Goal: Information Seeking & Learning: Learn about a topic

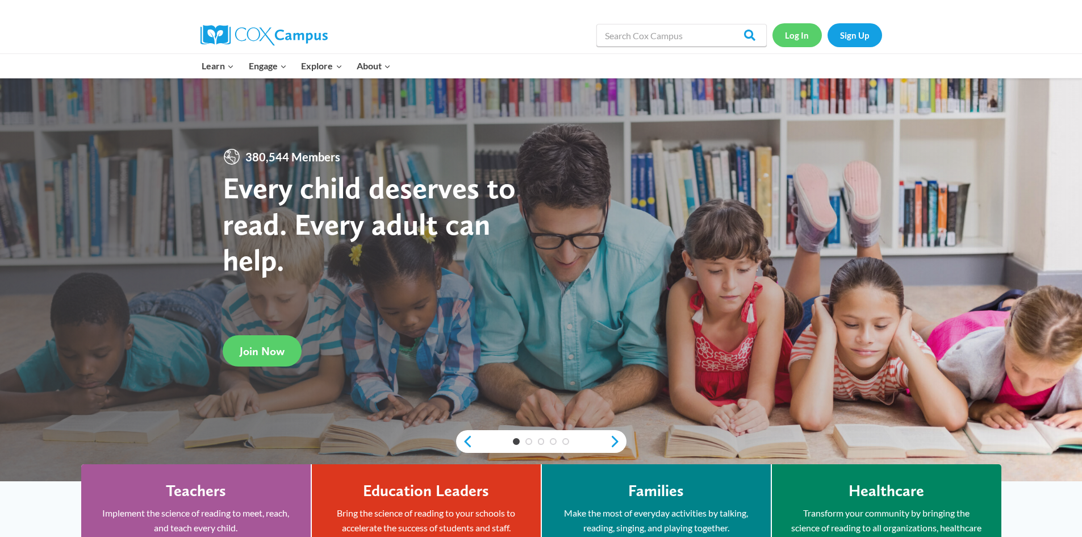
click at [798, 38] on link "Log In" at bounding box center [797, 34] width 49 height 23
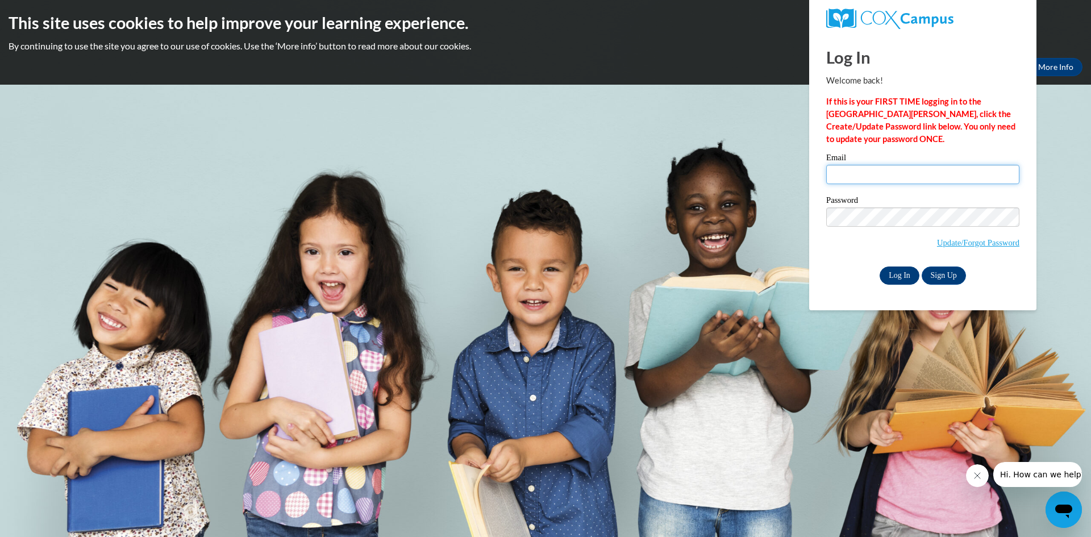
type input "kretzlaff@clintonville.k12.wi.us"
click at [888, 278] on input "Log In" at bounding box center [899, 275] width 40 height 18
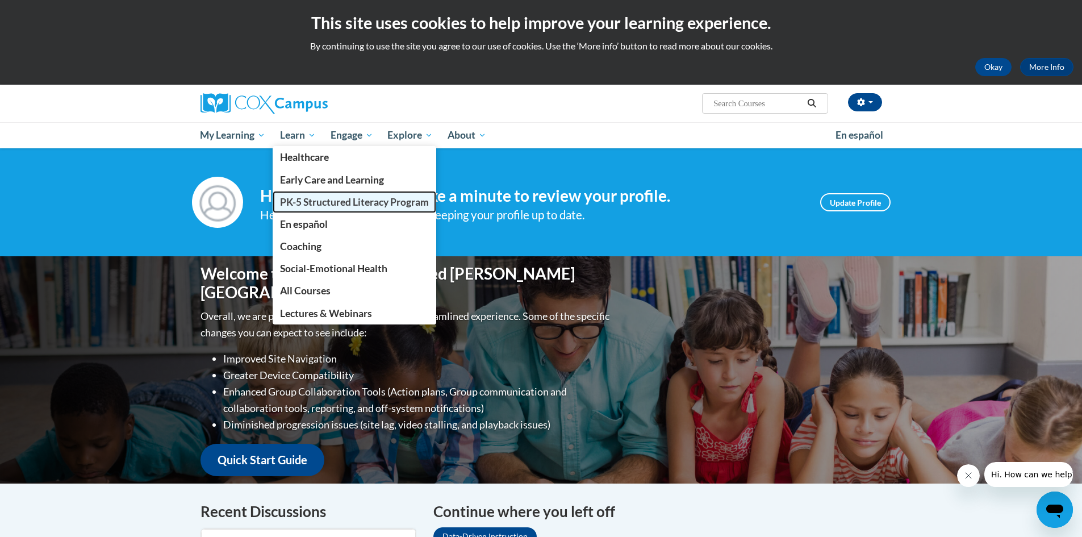
click at [309, 198] on span "PK-5 Structured Literacy Program" at bounding box center [354, 202] width 149 height 12
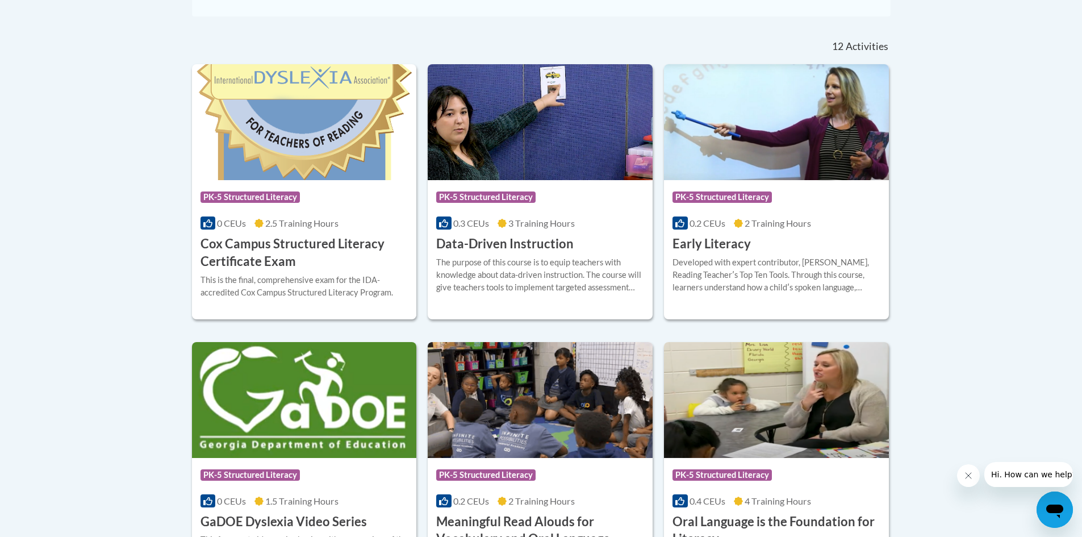
scroll to position [455, 0]
click at [522, 238] on h3 "Data-Driven Instruction" at bounding box center [504, 244] width 137 height 18
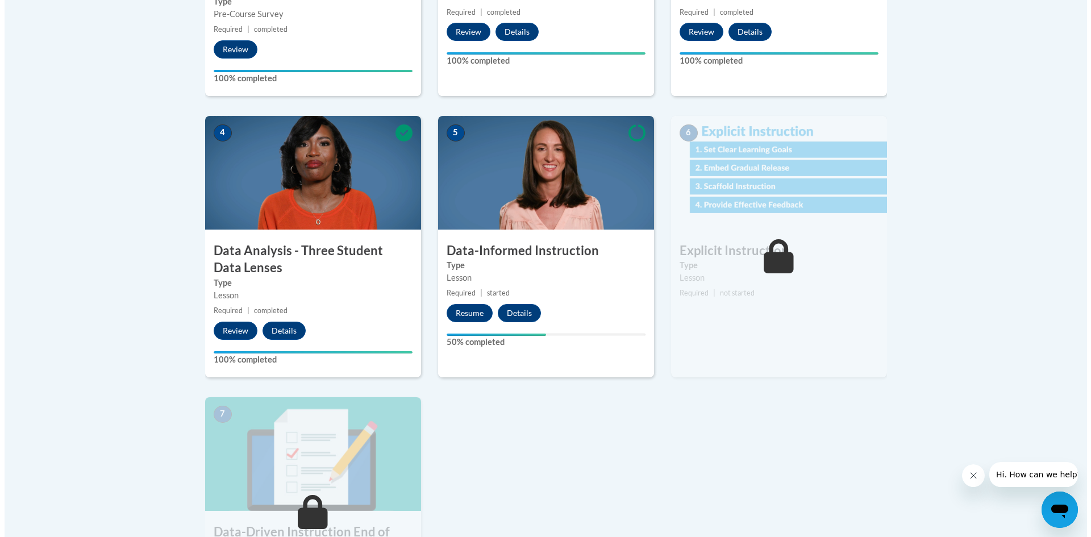
scroll to position [568, 0]
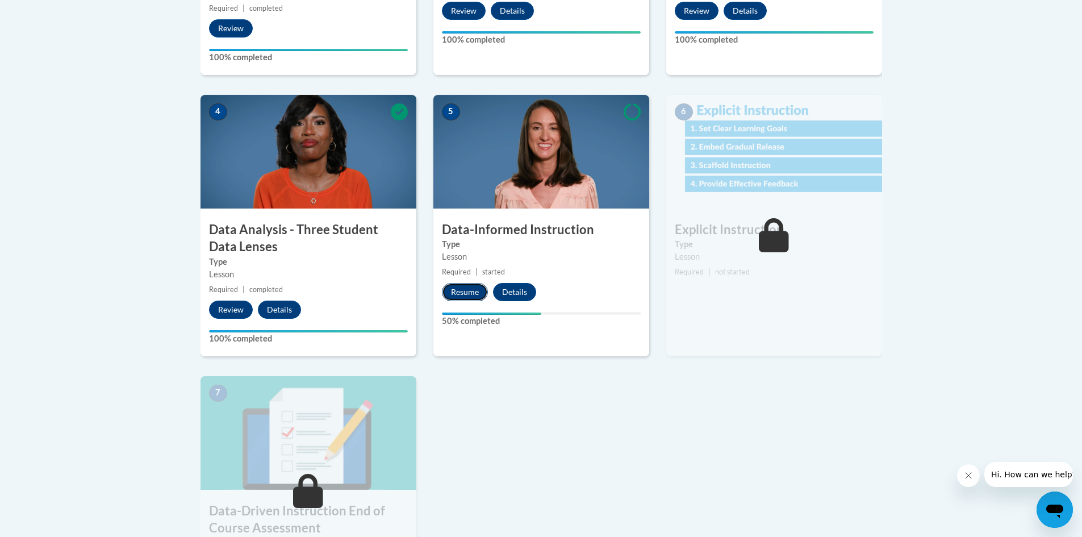
click at [456, 298] on button "Resume" at bounding box center [465, 292] width 46 height 18
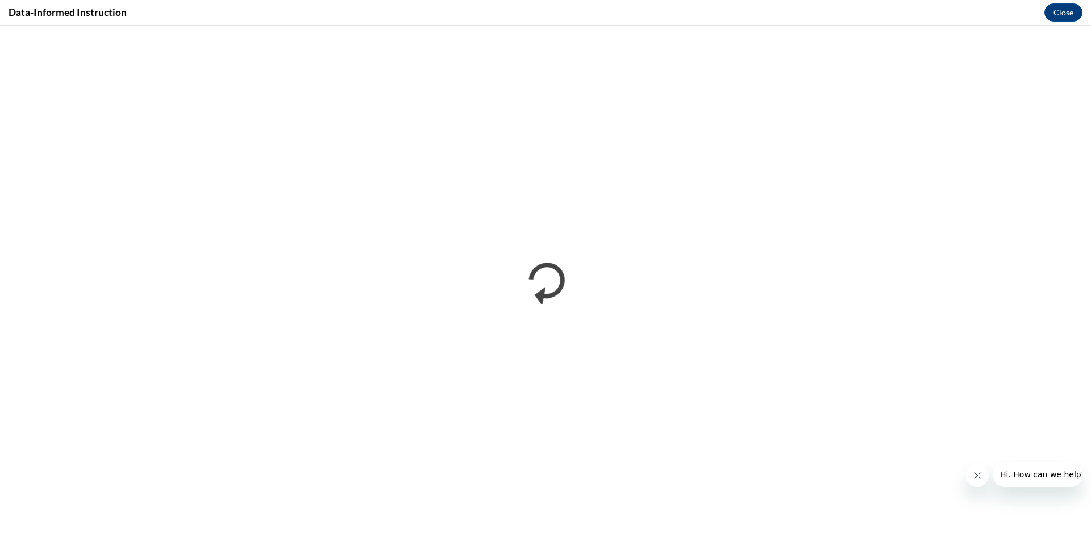
scroll to position [0, 0]
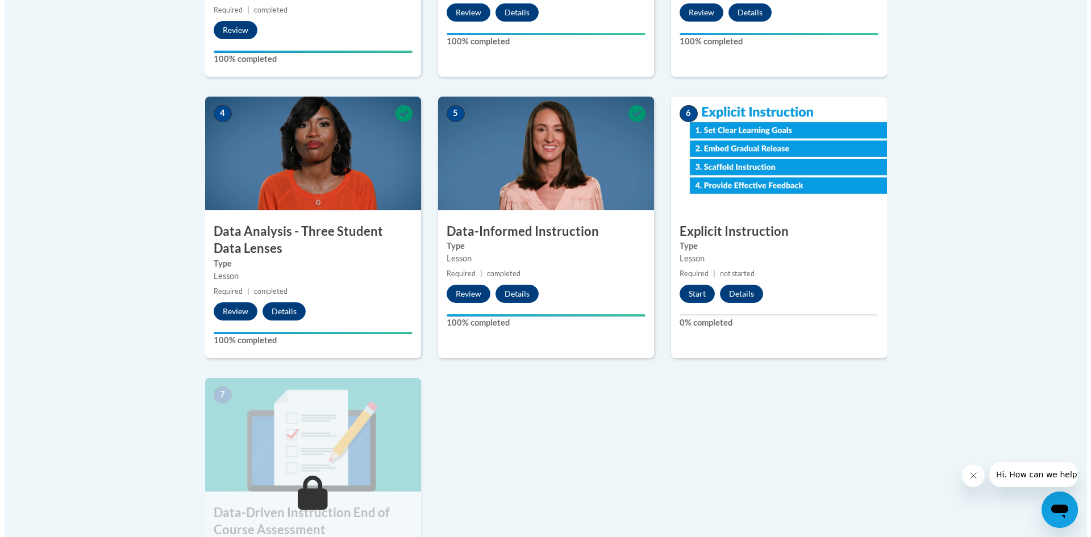
scroll to position [568, 0]
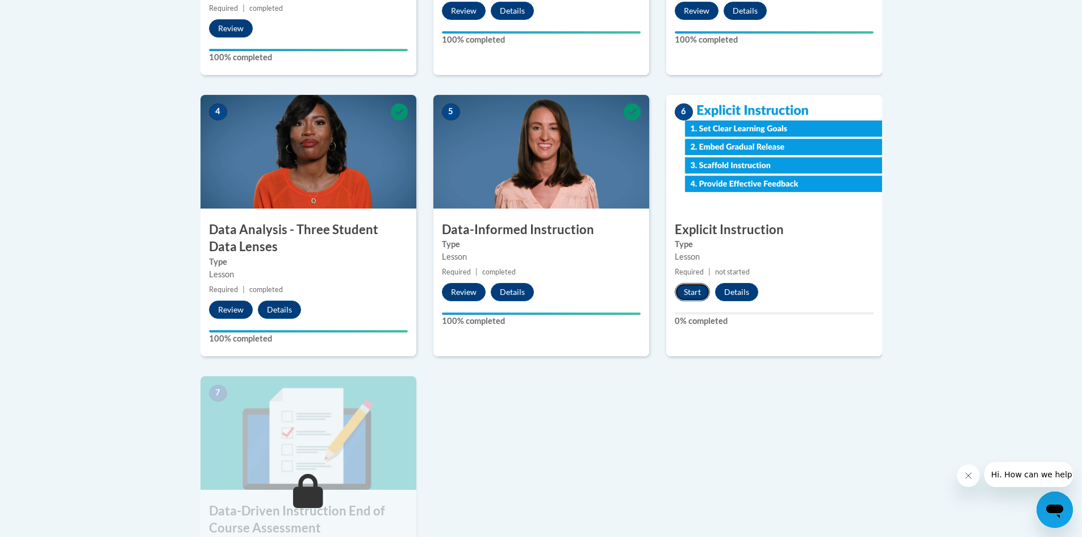
click at [689, 291] on button "Start" at bounding box center [692, 292] width 35 height 18
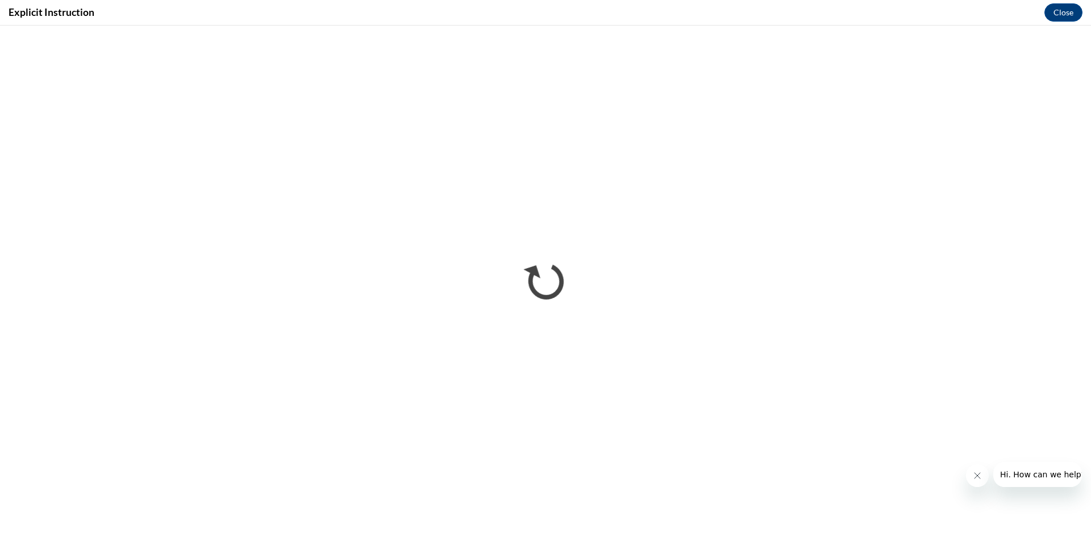
scroll to position [0, 0]
